Goal: Task Accomplishment & Management: Manage account settings

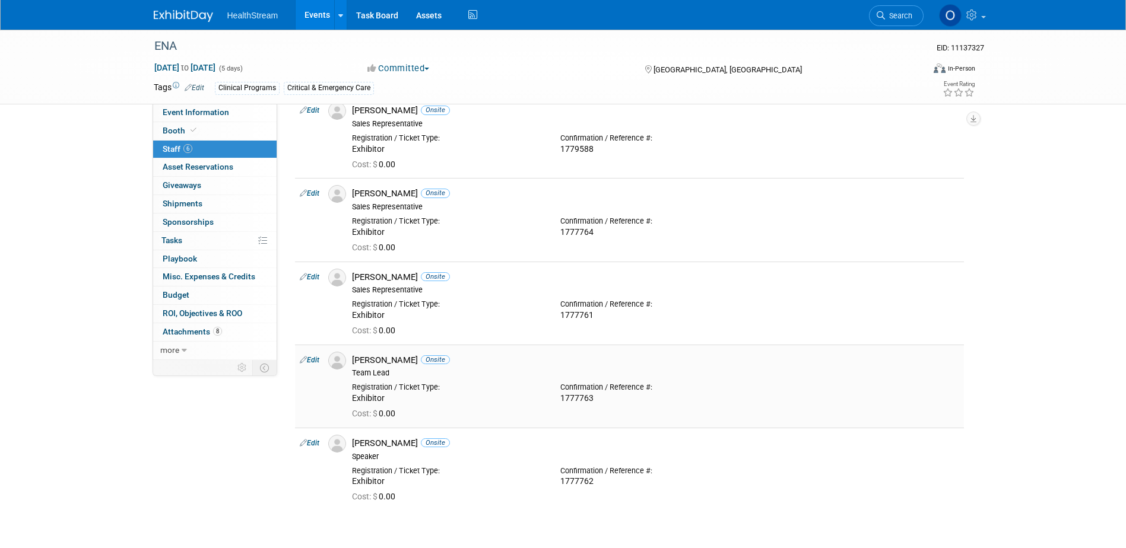
scroll to position [237, 0]
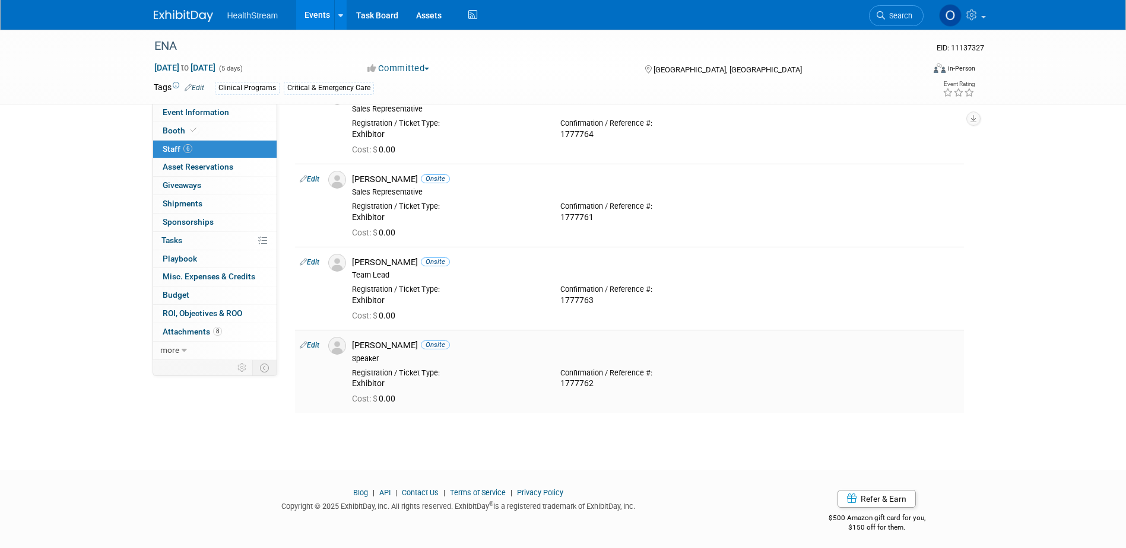
click at [309, 342] on link "Edit" at bounding box center [310, 345] width 20 height 8
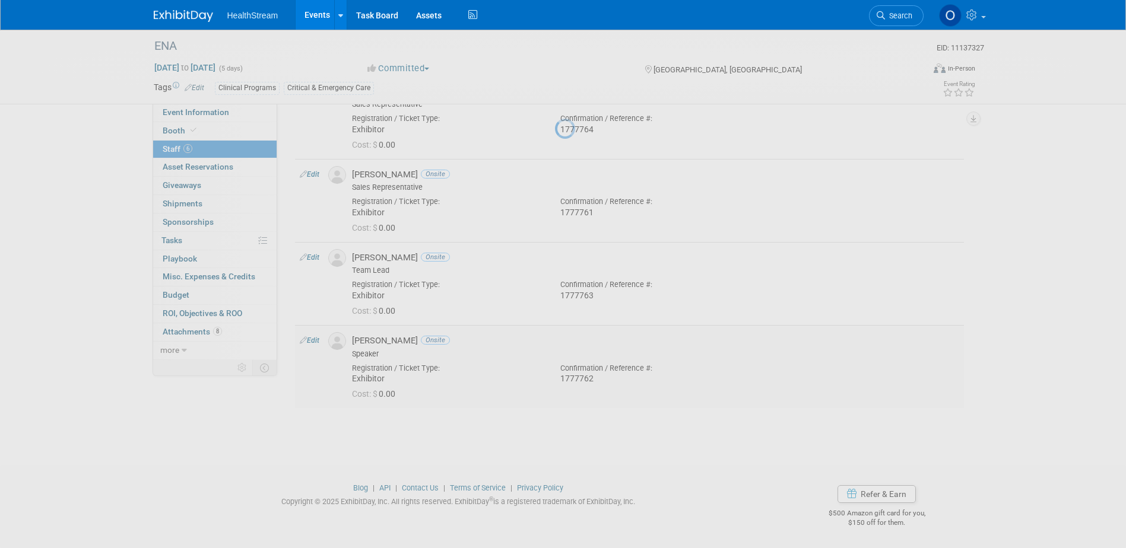
select select "9320a31b-a23a-4c32-8653-83ff5a1d5746"
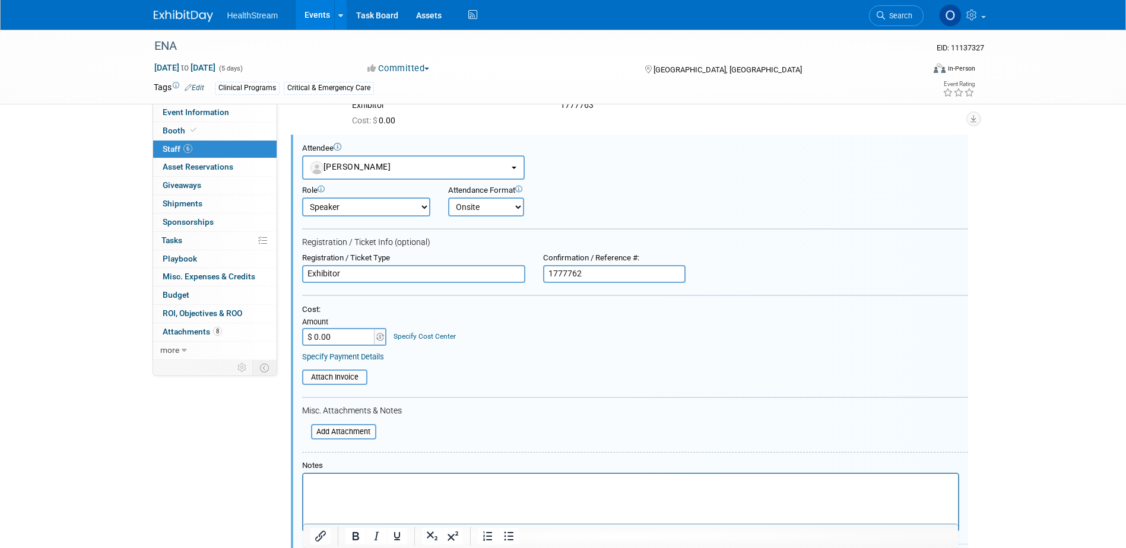
scroll to position [0, 0]
click at [370, 164] on span "[PERSON_NAME]" at bounding box center [350, 166] width 81 height 9
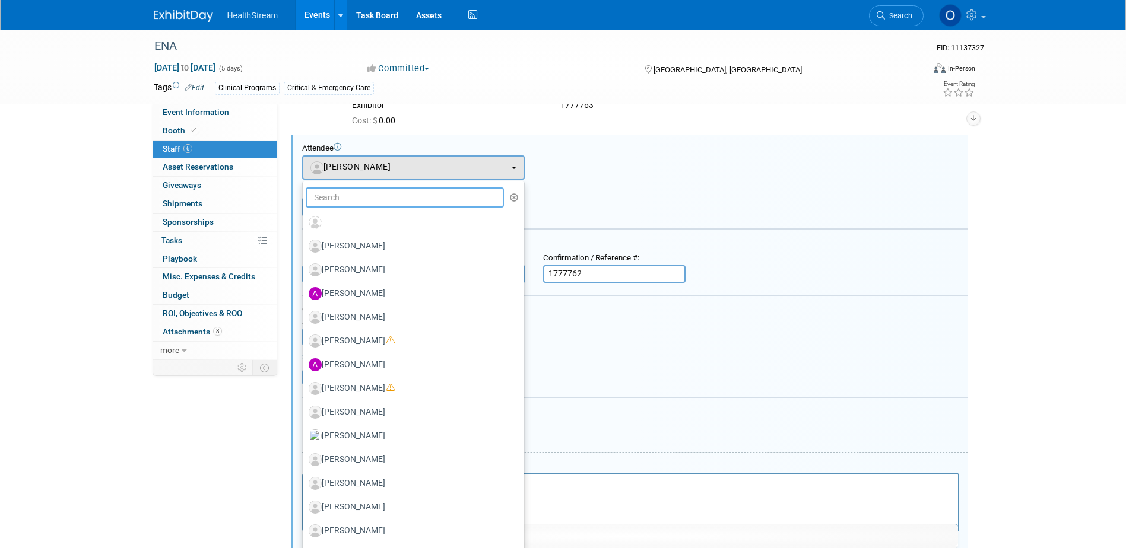
click at [376, 194] on input "text" at bounding box center [405, 198] width 199 height 20
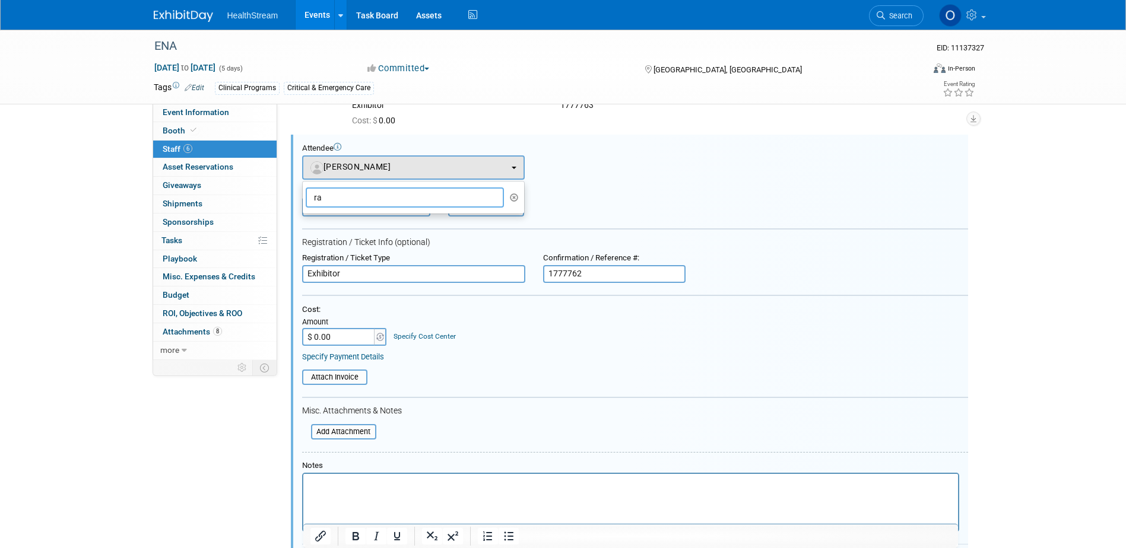
type input "r"
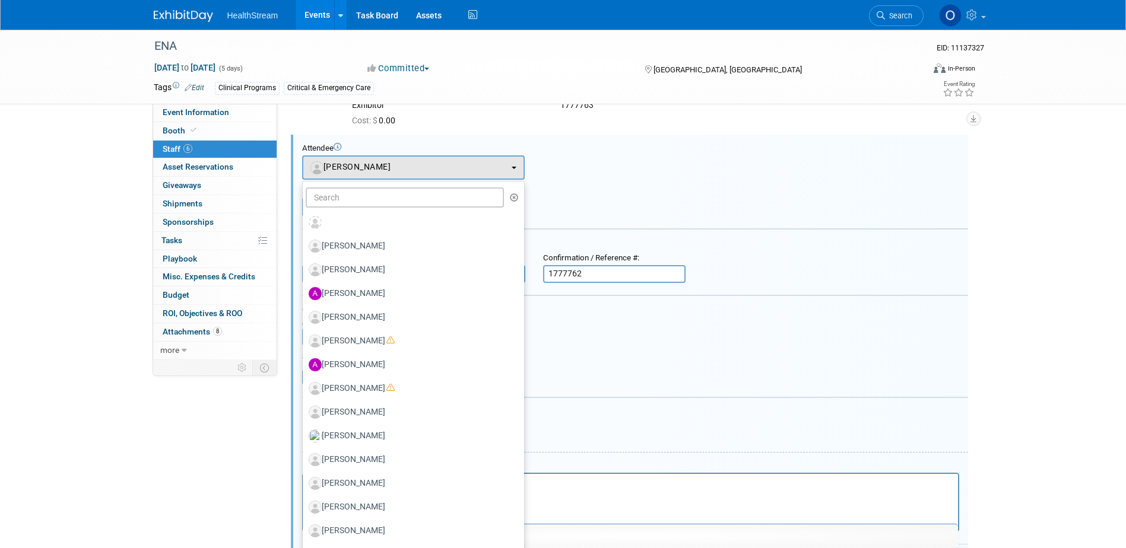
click at [757, 166] on div "Attendee <img src="[URL][DOMAIN_NAME]" style="width: 22px; height: 22px; border…" at bounding box center [635, 162] width 666 height 36
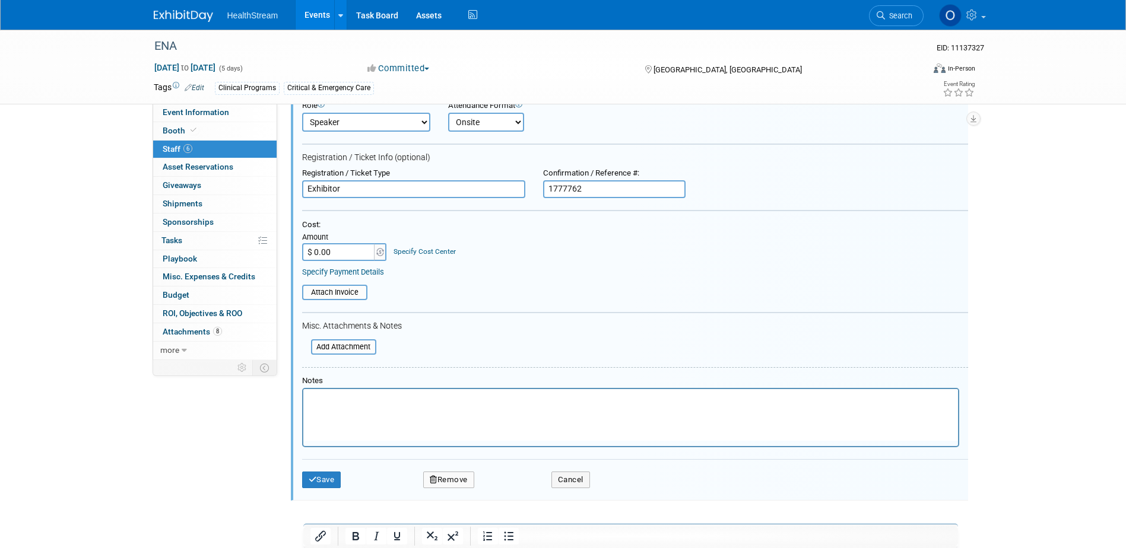
scroll to position [624, 0]
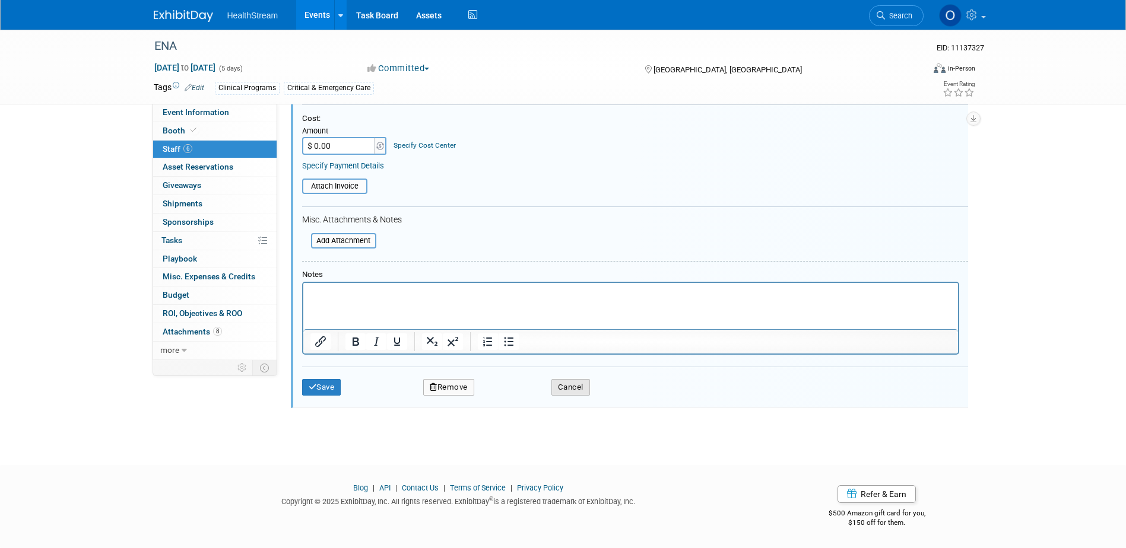
click at [566, 393] on button "Cancel" at bounding box center [570, 387] width 39 height 17
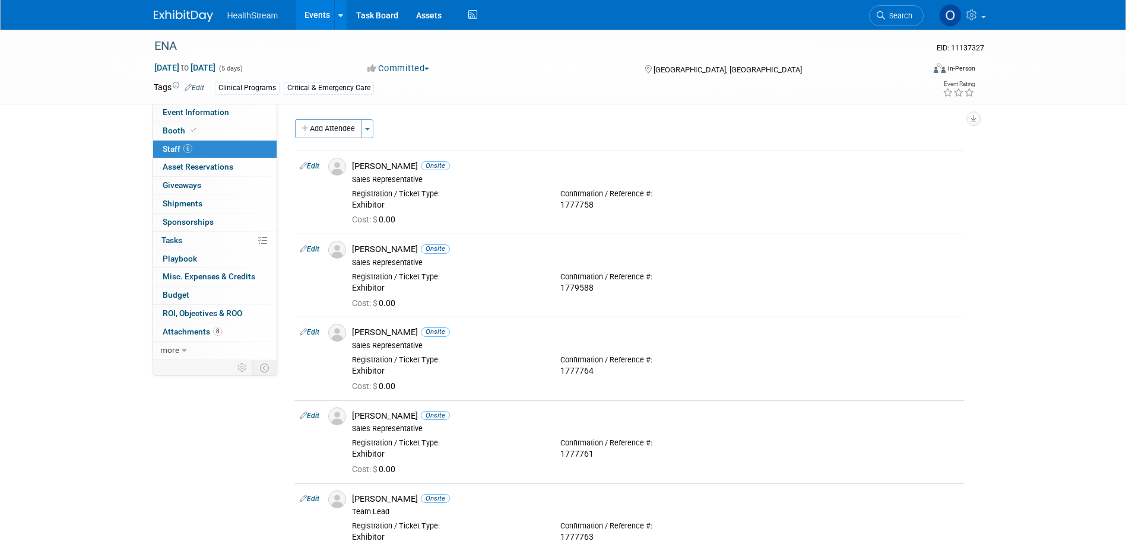
scroll to position [0, 0]
click at [188, 115] on span "Event Information" at bounding box center [196, 111] width 66 height 9
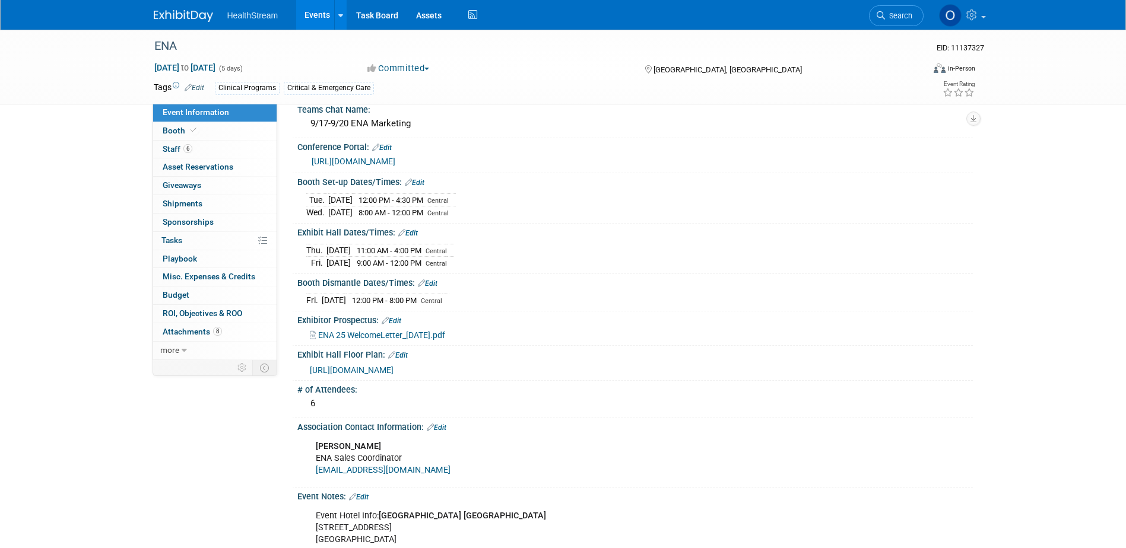
scroll to position [297, 0]
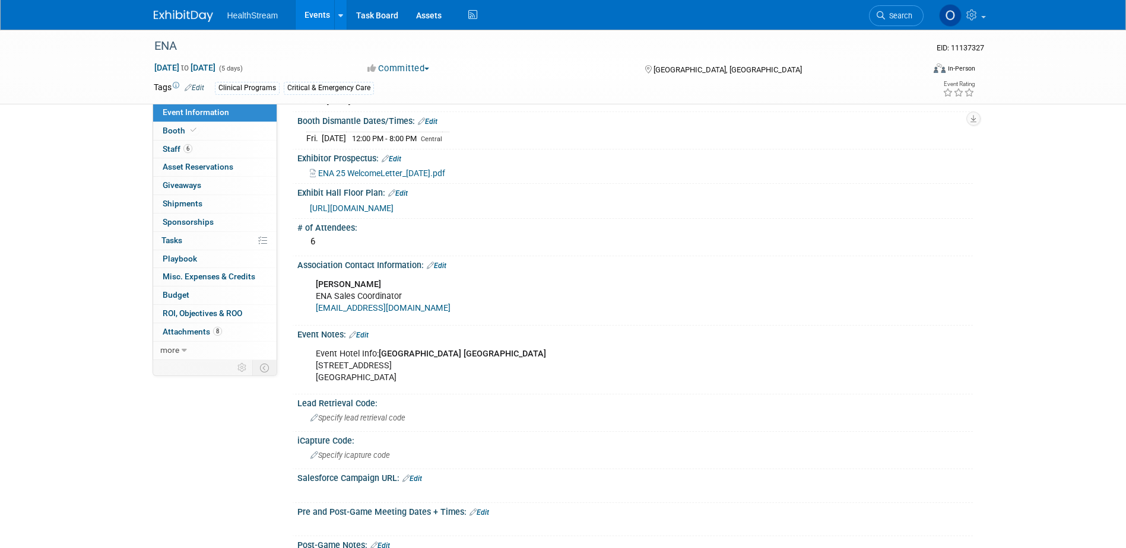
drag, startPoint x: 549, startPoint y: 377, endPoint x: 382, endPoint y: 376, distance: 167.4
click at [382, 376] on div "Event Hotel Info: [GEOGRAPHIC_DATA] [GEOGRAPHIC_DATA] [STREET_ADDRESS]" at bounding box center [574, 365] width 535 height 47
